Goal: Information Seeking & Learning: Learn about a topic

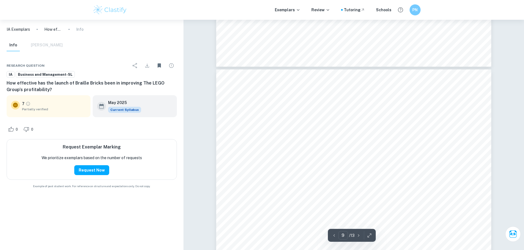
scroll to position [3014, 0]
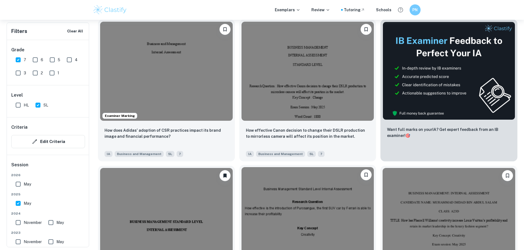
scroll to position [196, 0]
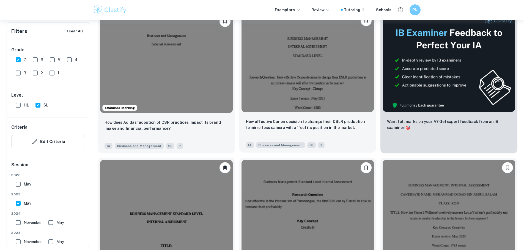
click at [268, 56] on img at bounding box center [307, 62] width 133 height 99
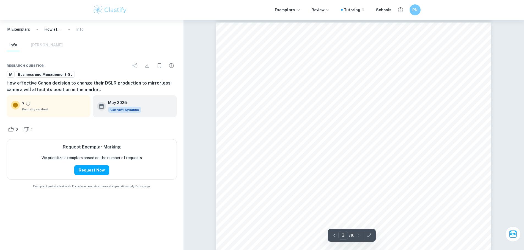
scroll to position [907, 0]
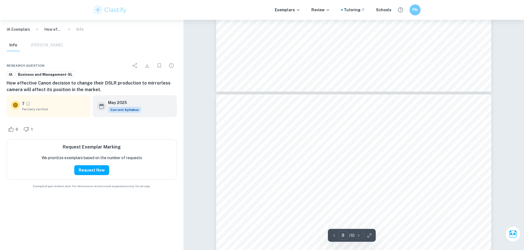
type input "7"
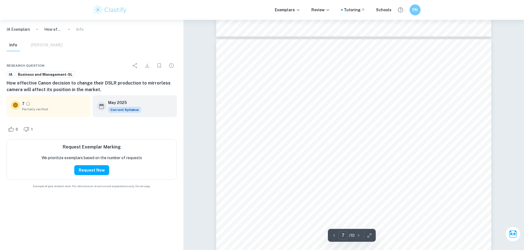
scroll to position [2304, 0]
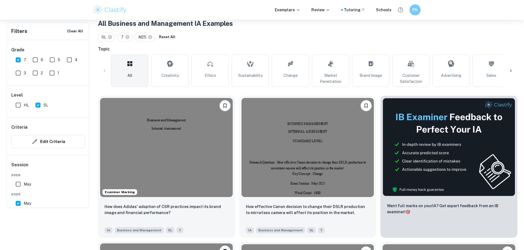
scroll to position [59, 0]
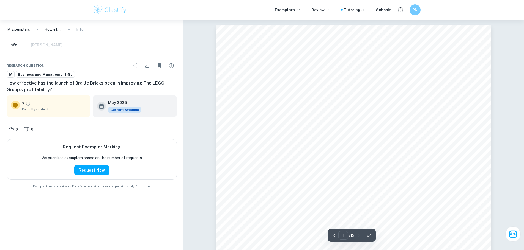
scroll to position [219, 0]
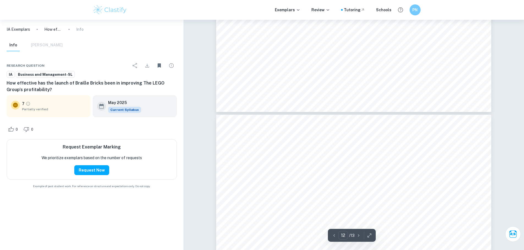
type input "11"
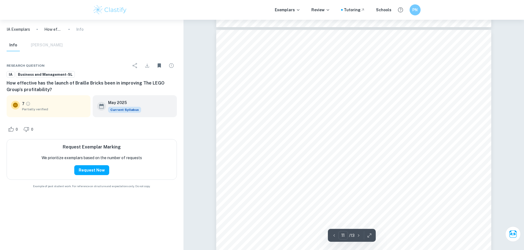
scroll to position [3930, 0]
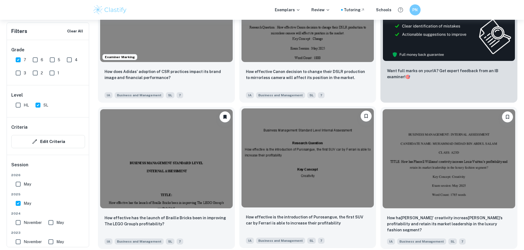
scroll to position [279, 0]
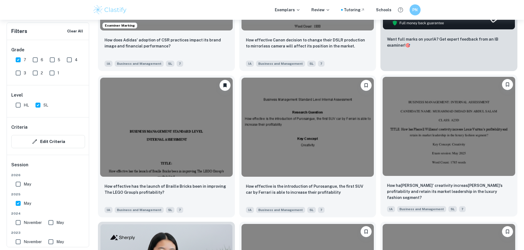
click at [382, 94] on img at bounding box center [448, 126] width 133 height 99
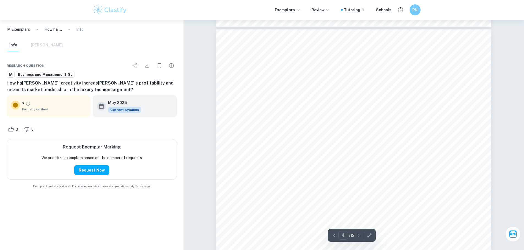
scroll to position [1602, 0]
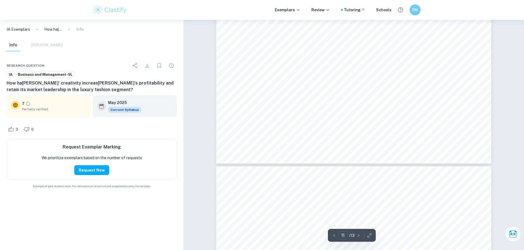
type input "10"
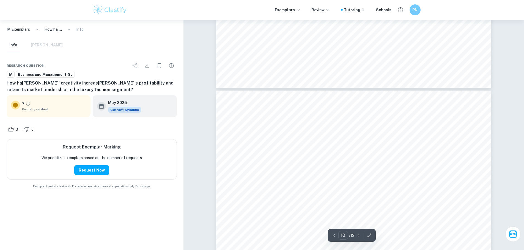
scroll to position [3629, 0]
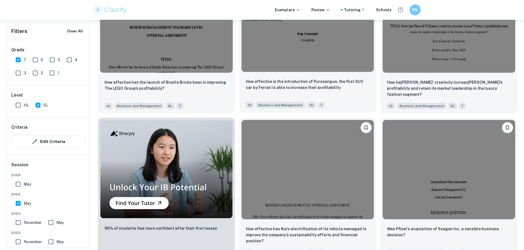
scroll to position [389, 0]
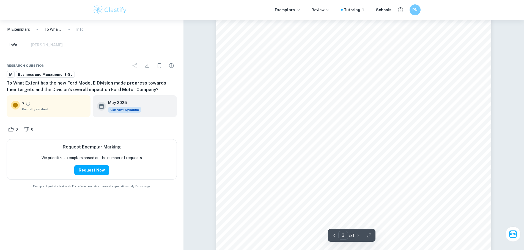
scroll to position [990, 0]
type input "18"
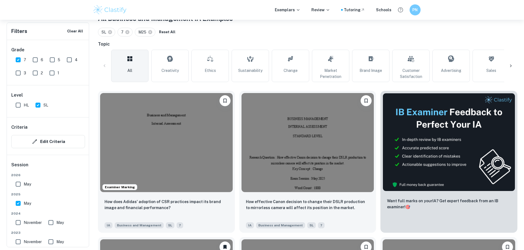
scroll to position [114, 0]
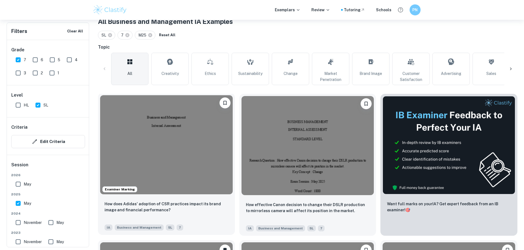
click at [148, 133] on img at bounding box center [166, 144] width 133 height 99
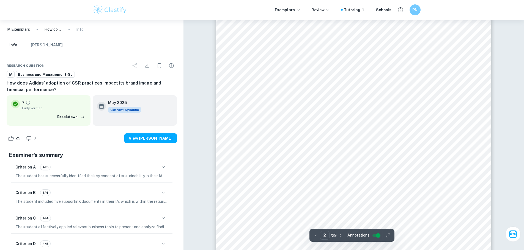
scroll to position [687, 0]
type input "24"
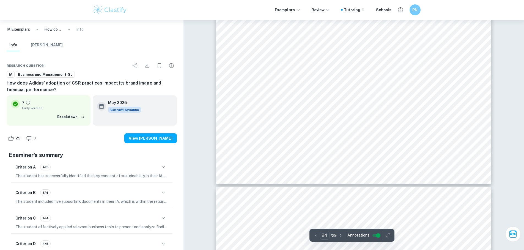
scroll to position [9004, 0]
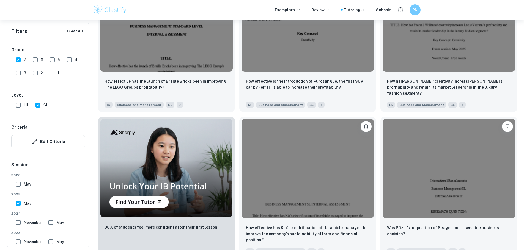
scroll to position [471, 0]
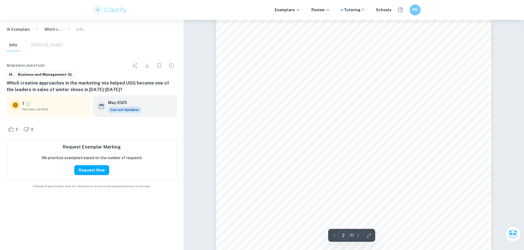
scroll to position [687, 0]
type input "8"
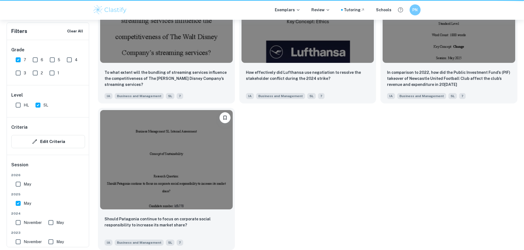
scroll to position [471, 0]
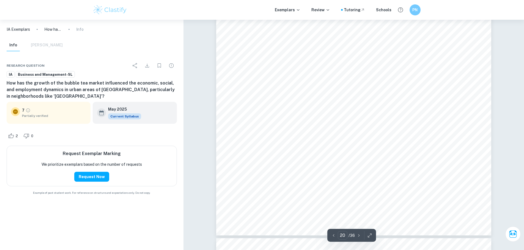
type input "21"
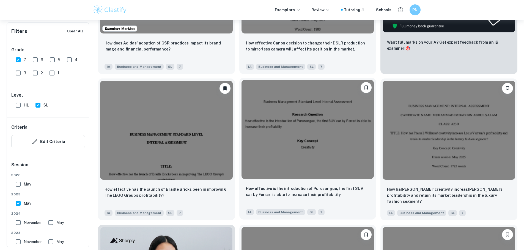
scroll to position [279, 0]
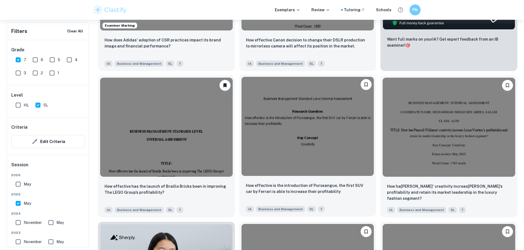
click at [241, 103] on img at bounding box center [307, 126] width 133 height 99
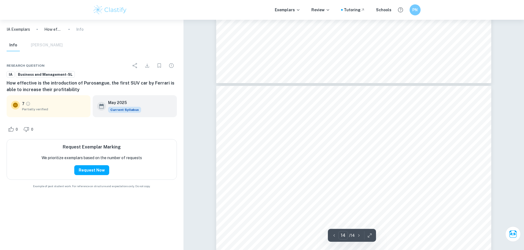
type input "13"
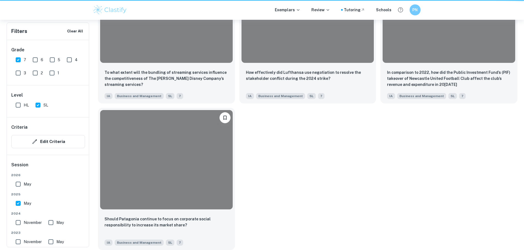
scroll to position [279, 0]
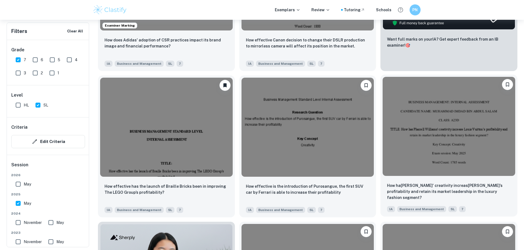
click at [382, 98] on img at bounding box center [448, 126] width 133 height 99
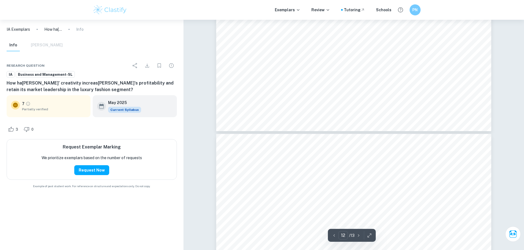
type input "11"
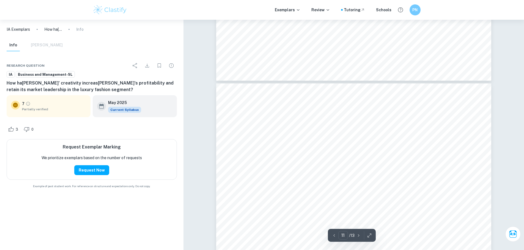
scroll to position [3863, 0]
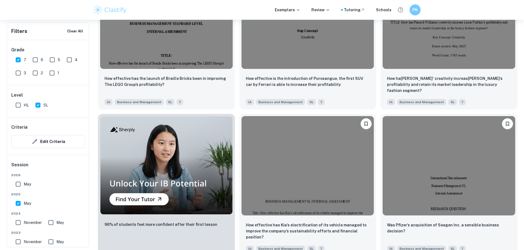
scroll to position [389, 0]
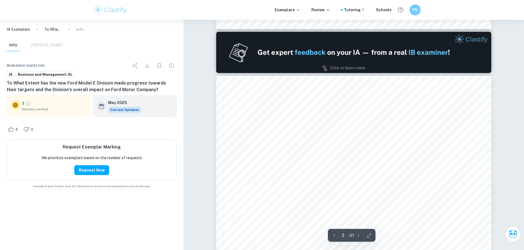
scroll to position [577, 0]
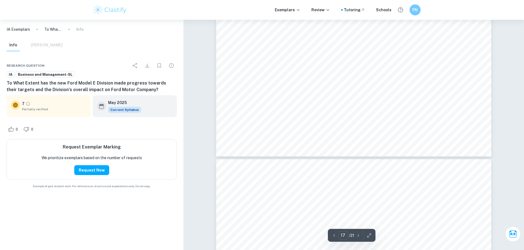
type input "16"
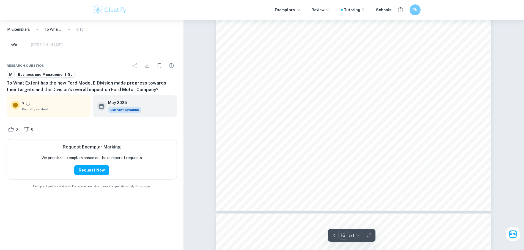
scroll to position [6091, 0]
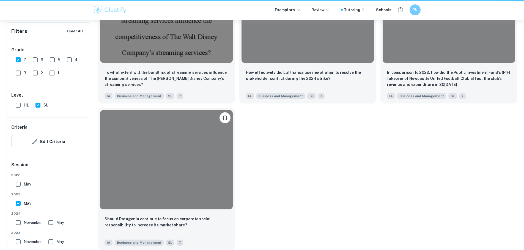
scroll to position [389, 0]
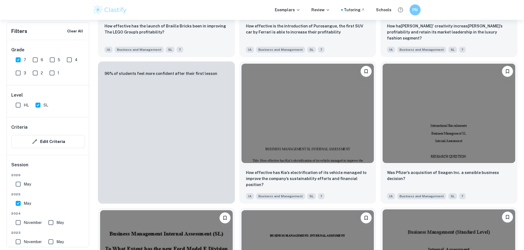
scroll to position [444, 0]
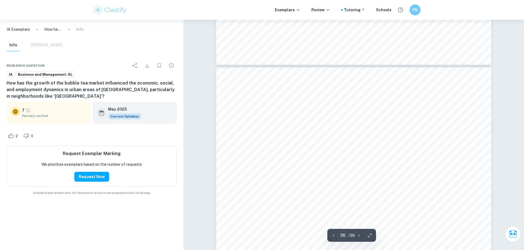
scroll to position [12489, 0]
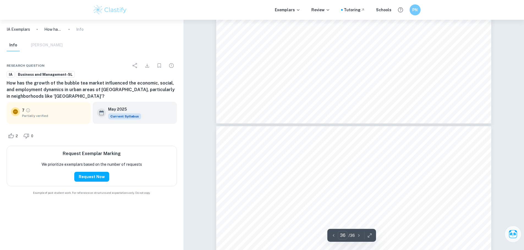
type input "35"
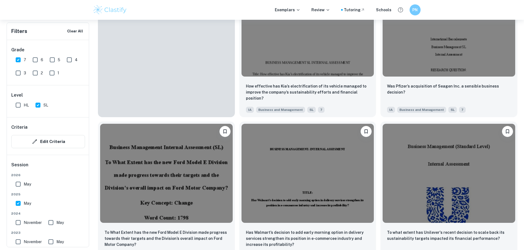
scroll to position [526, 0]
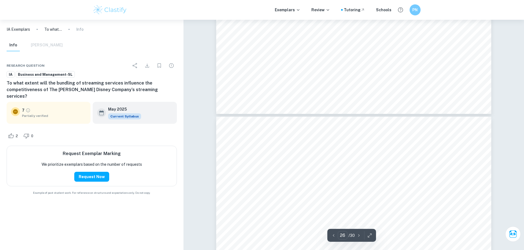
type input "25"
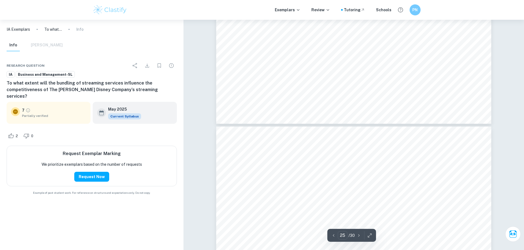
scroll to position [8892, 0]
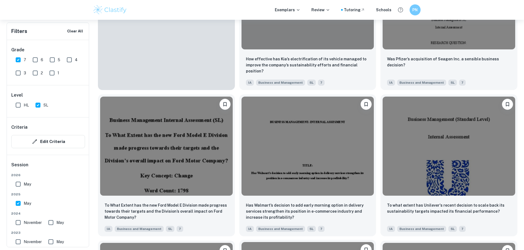
scroll to position [554, 0]
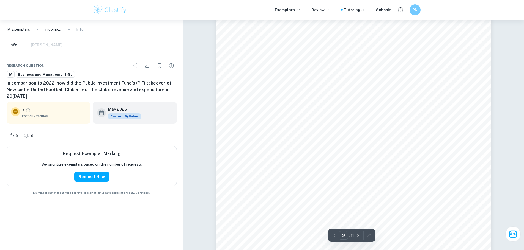
scroll to position [3028, 0]
type input "8"
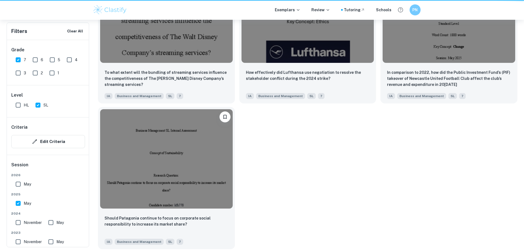
scroll to position [554, 0]
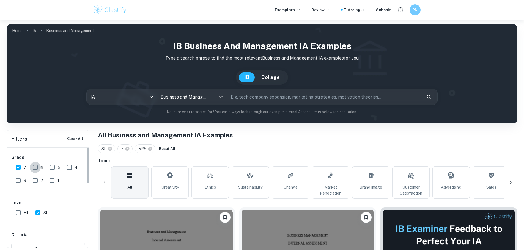
click at [34, 168] on input "6" at bounding box center [35, 167] width 11 height 11
checkbox input "true"
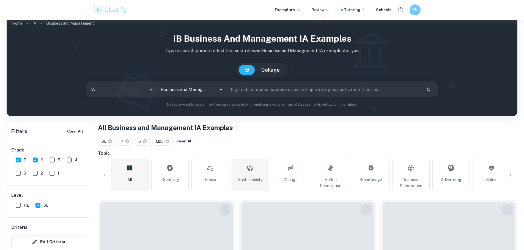
scroll to position [110, 0]
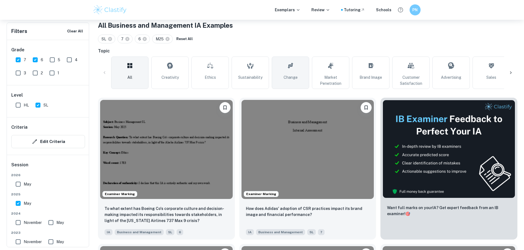
click at [295, 73] on link "Change" at bounding box center [290, 73] width 37 height 32
type input "Change"
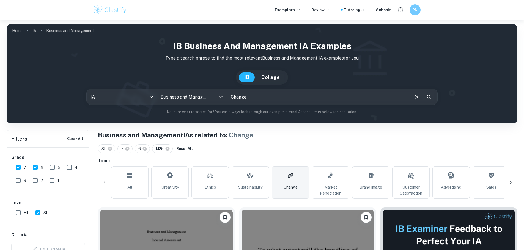
scroll to position [165, 0]
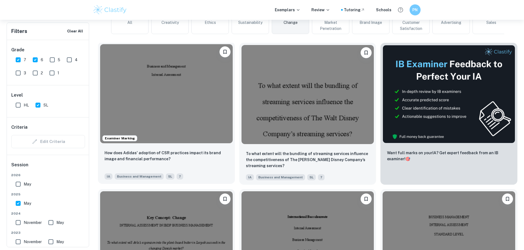
click at [174, 92] on img at bounding box center [166, 93] width 133 height 99
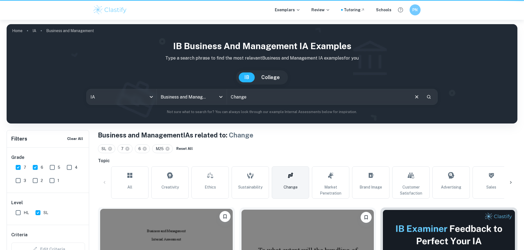
scroll to position [165, 0]
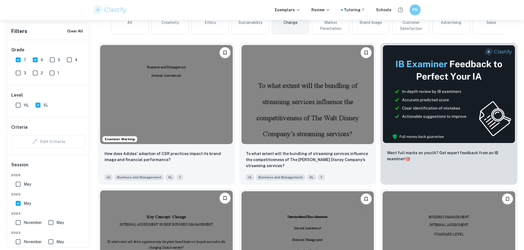
click at [233, 191] on img at bounding box center [166, 240] width 133 height 99
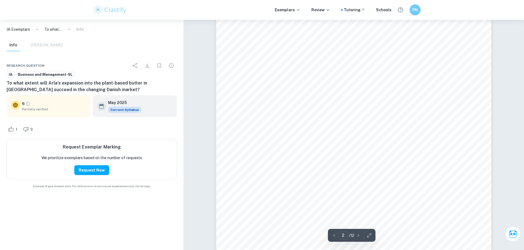
scroll to position [715, 0]
type input "8"
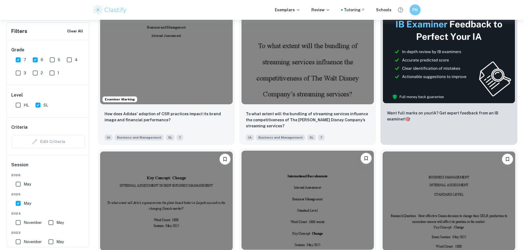
scroll to position [275, 0]
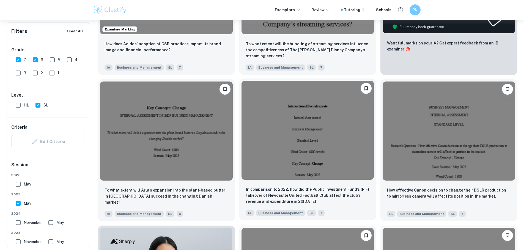
click at [241, 103] on img at bounding box center [307, 130] width 133 height 99
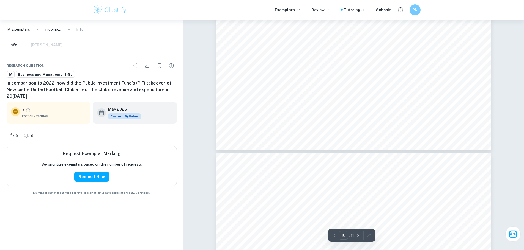
type input "11"
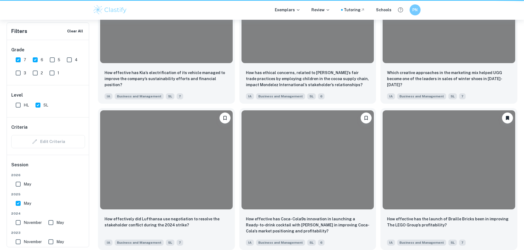
scroll to position [275, 0]
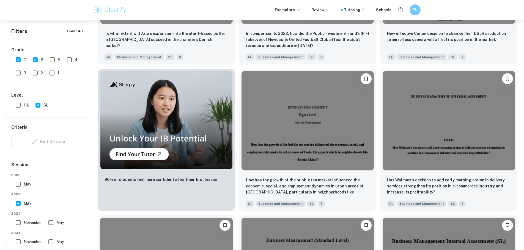
scroll to position [550, 0]
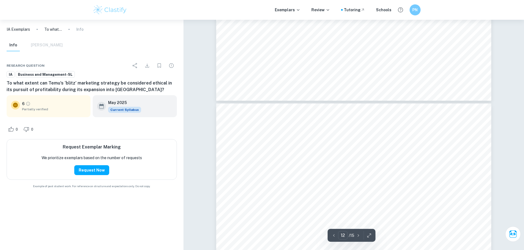
type input "11"
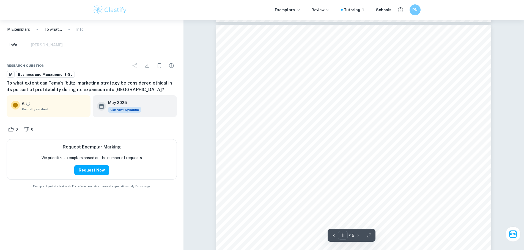
scroll to position [3947, 0]
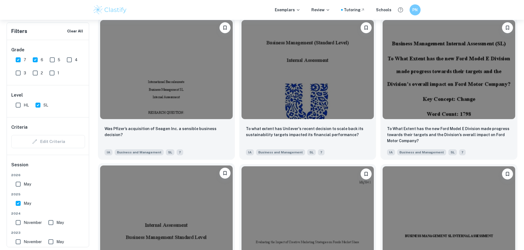
scroll to position [660, 0]
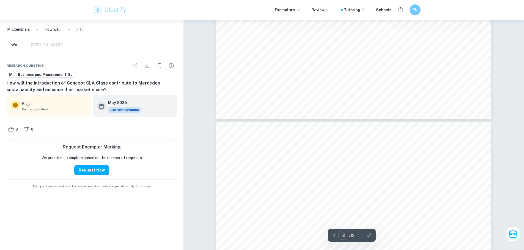
type input "13"
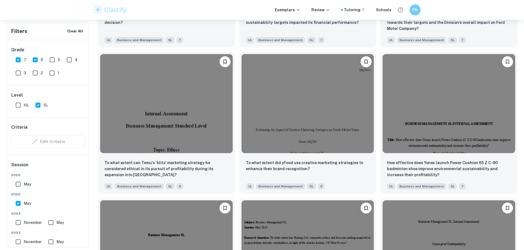
scroll to position [794, 0]
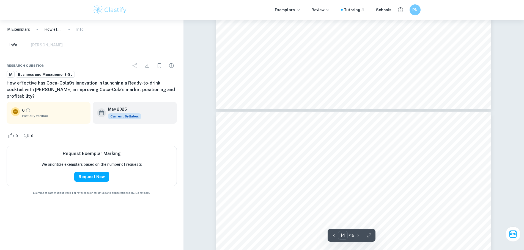
type input "13"
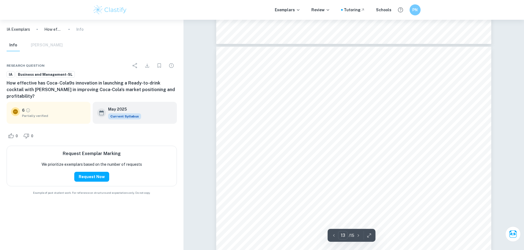
scroll to position [4707, 0]
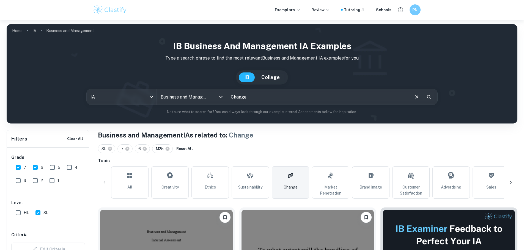
scroll to position [82, 0]
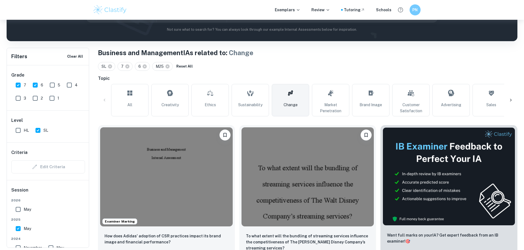
click at [299, 104] on link "Change" at bounding box center [290, 100] width 37 height 32
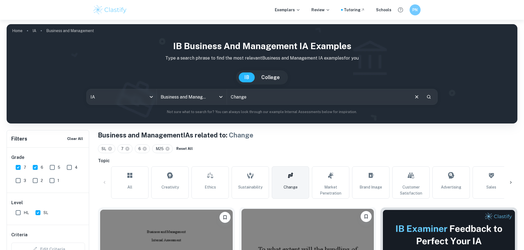
scroll to position [137, 0]
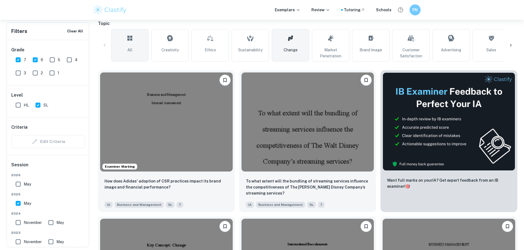
click at [123, 37] on link "All" at bounding box center [129, 45] width 37 height 32
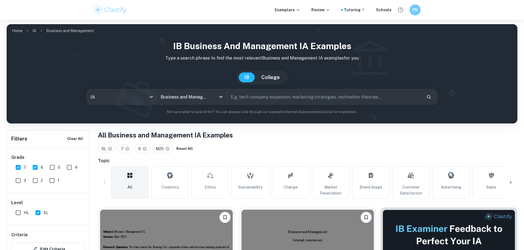
scroll to position [137, 0]
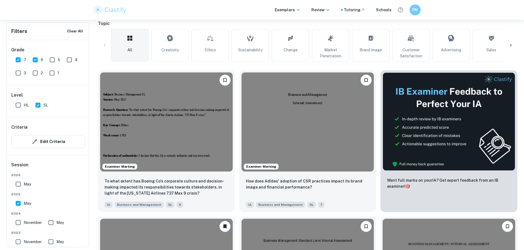
click at [20, 59] on input "7" at bounding box center [18, 59] width 11 height 11
checkbox input "false"
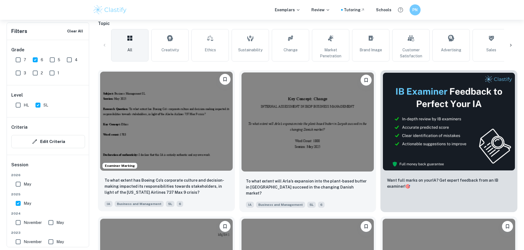
click at [176, 114] on img at bounding box center [166, 121] width 133 height 99
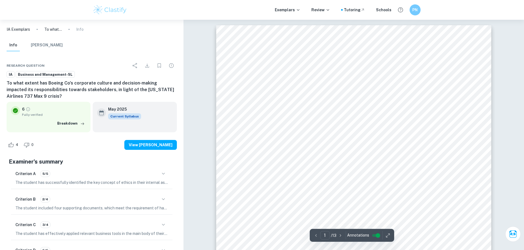
scroll to position [4438, 0]
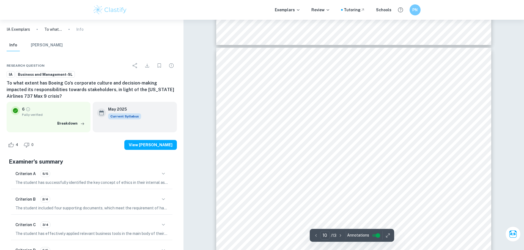
type input "9"
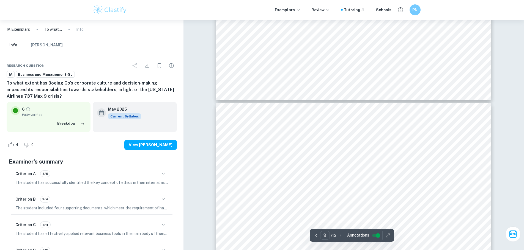
scroll to position [2788, 0]
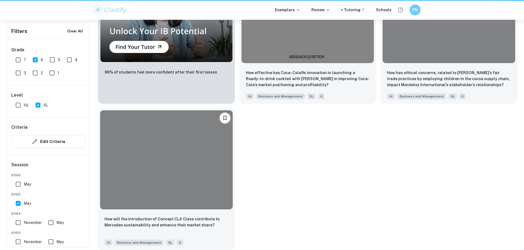
scroll to position [137, 0]
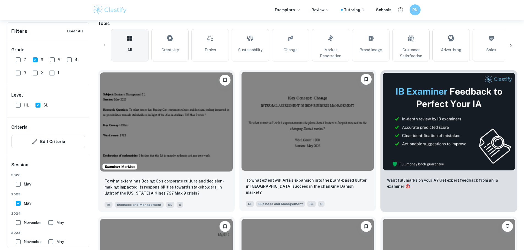
click at [267, 109] on img at bounding box center [307, 121] width 133 height 99
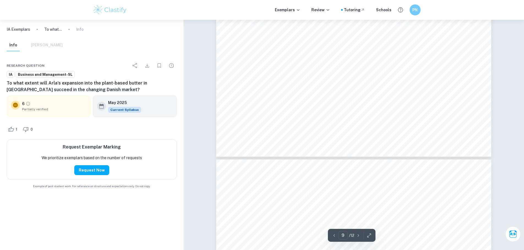
type input "8"
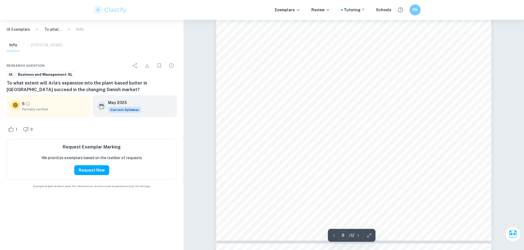
scroll to position [2819, 0]
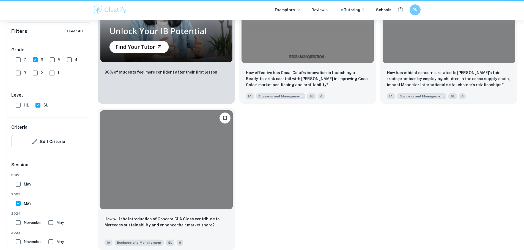
scroll to position [137, 0]
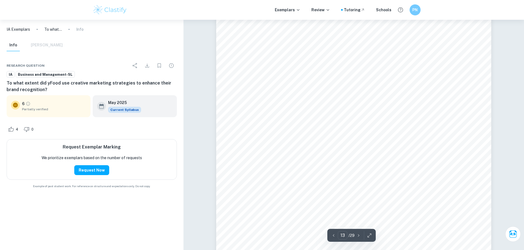
scroll to position [4398, 0]
type input "11"
click at [159, 64] on icon "Bookmark" at bounding box center [159, 65] width 7 height 7
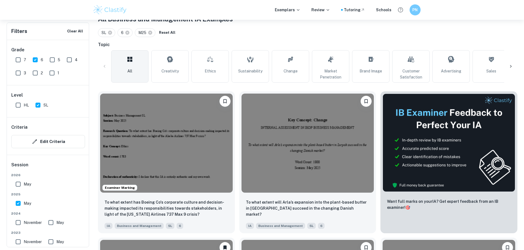
scroll to position [93, 0]
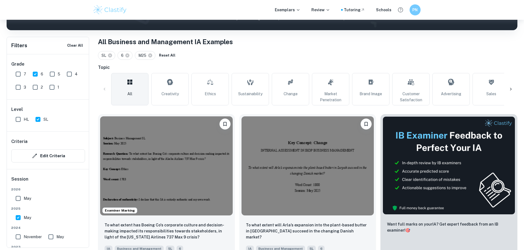
click at [35, 74] on input "6" at bounding box center [35, 74] width 11 height 11
checkbox input "false"
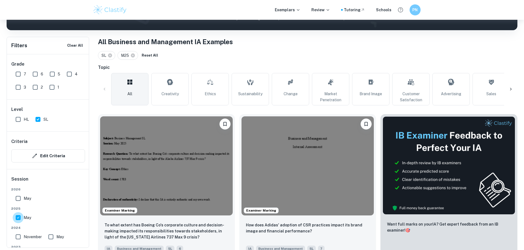
click at [18, 217] on input "May" at bounding box center [18, 218] width 11 height 11
checkbox input "false"
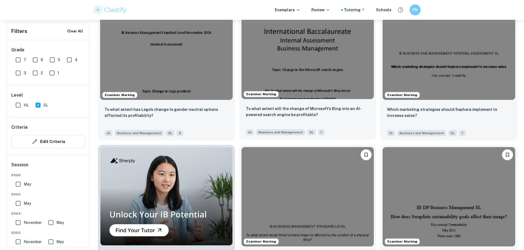
scroll to position [368, 0]
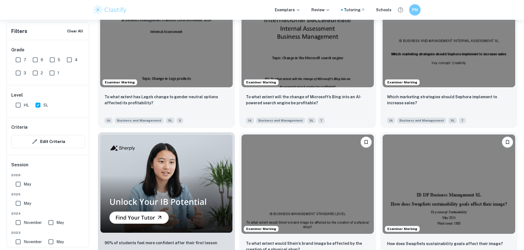
click at [415, 10] on h6 "PN" at bounding box center [414, 10] width 7 height 6
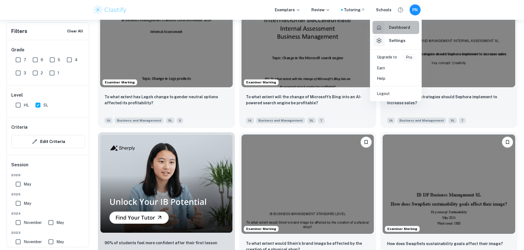
click at [399, 26] on h6 "Dashboard" at bounding box center [399, 27] width 21 height 6
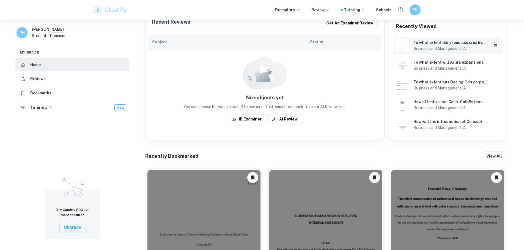
scroll to position [137, 0]
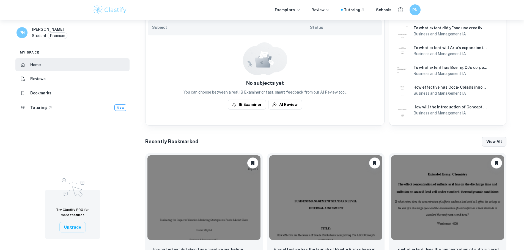
click at [498, 140] on button "View all" at bounding box center [494, 142] width 24 height 10
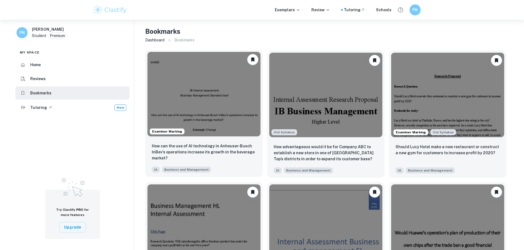
click at [204, 118] on img at bounding box center [203, 94] width 113 height 85
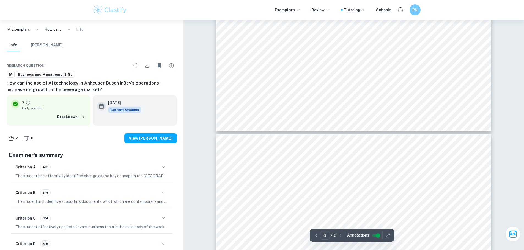
type input "7"
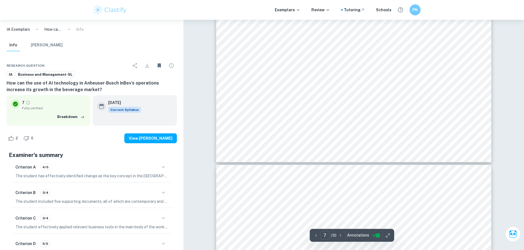
scroll to position [2571, 0]
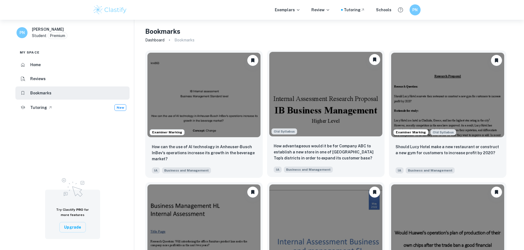
click at [348, 103] on img at bounding box center [325, 94] width 113 height 85
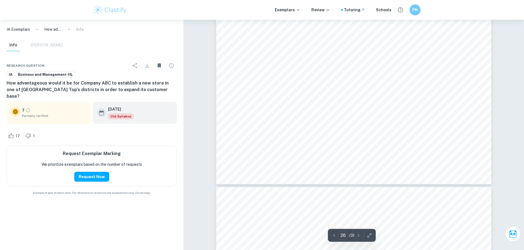
scroll to position [10198, 0]
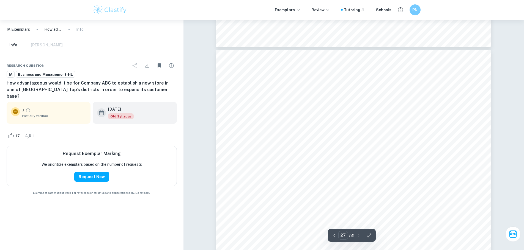
drag, startPoint x: 256, startPoint y: 96, endPoint x: 403, endPoint y: 134, distance: 151.0
click at [403, 134] on div "27 Appendix 2 Translated transcript from the interview in Zoom with Individual …" at bounding box center [353, 244] width 275 height 389
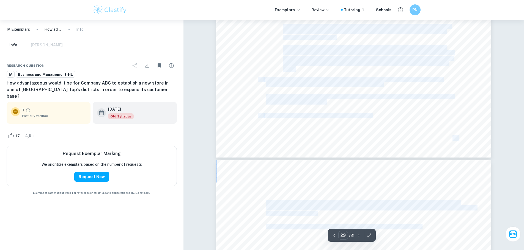
type input "30"
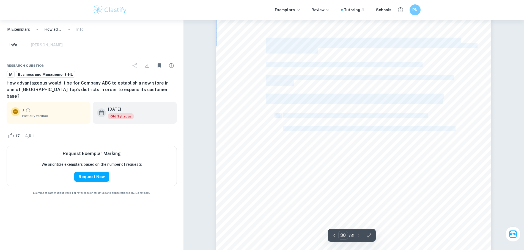
scroll to position [11435, 0]
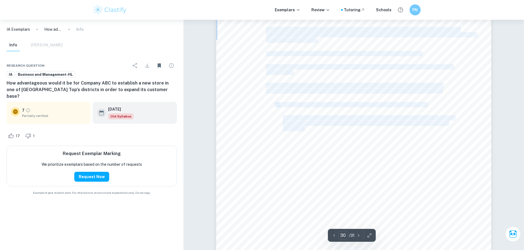
drag, startPoint x: 250, startPoint y: 95, endPoint x: 305, endPoint y: 129, distance: 64.7
copy div "Appendix 2 Translated transcript from the interview in Zoom with Individual B, …"
